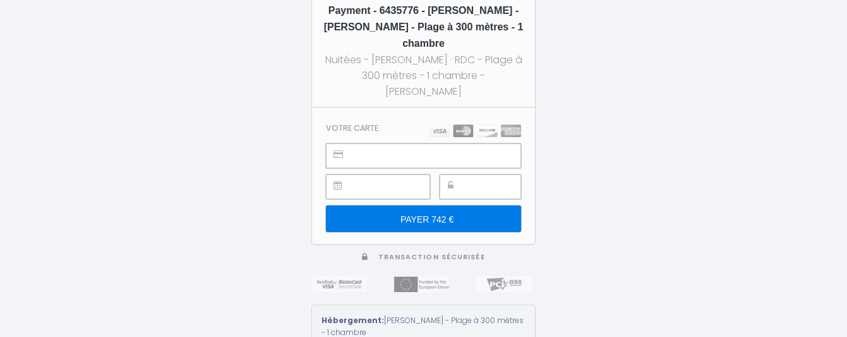
scroll to position [40, 0]
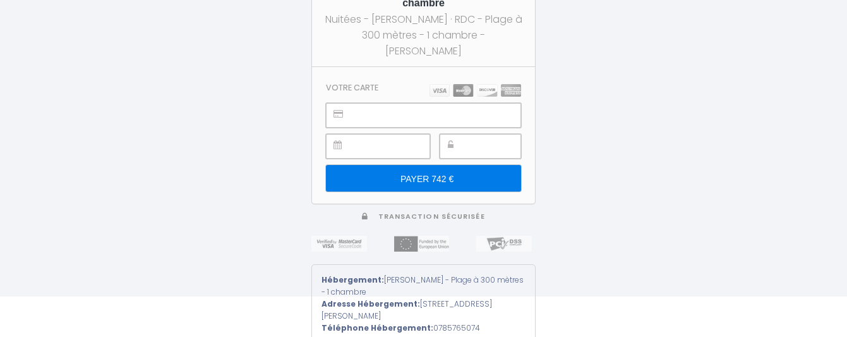
click at [423, 165] on input "PAYER 742 €" at bounding box center [423, 178] width 195 height 27
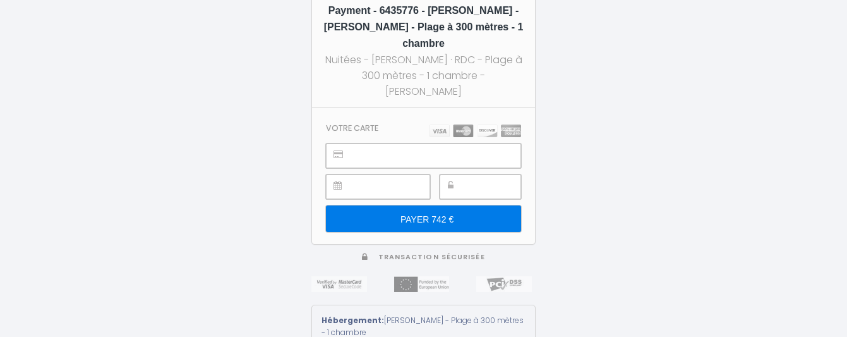
scroll to position [0, 0]
click at [464, 206] on input "PAYER 742 €" at bounding box center [423, 218] width 195 height 27
